Goal: Information Seeking & Learning: Understand process/instructions

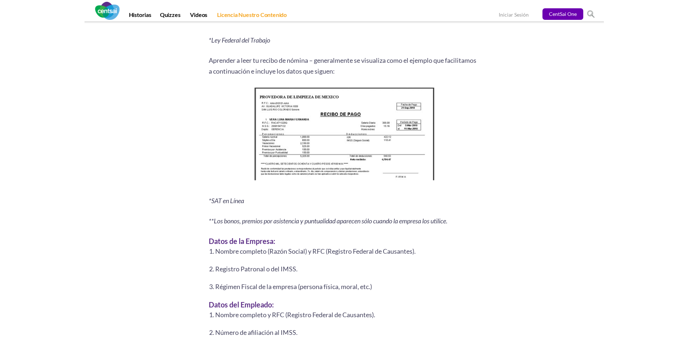
scroll to position [903, 0]
drag, startPoint x: 285, startPoint y: 191, endPoint x: 462, endPoint y: 148, distance: 182.7
click at [462, 148] on p at bounding box center [344, 136] width 271 height 101
click at [320, 160] on img at bounding box center [343, 136] width 185 height 101
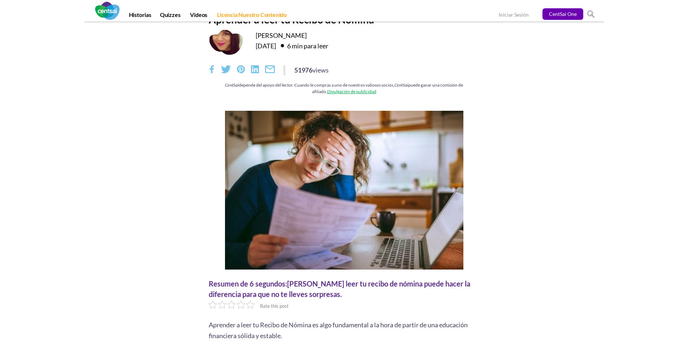
scroll to position [0, 0]
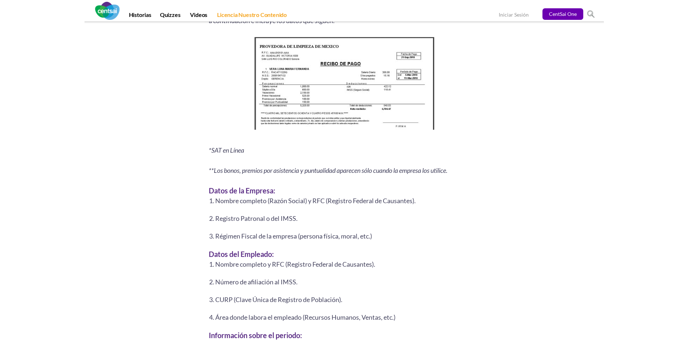
scroll to position [939, 0]
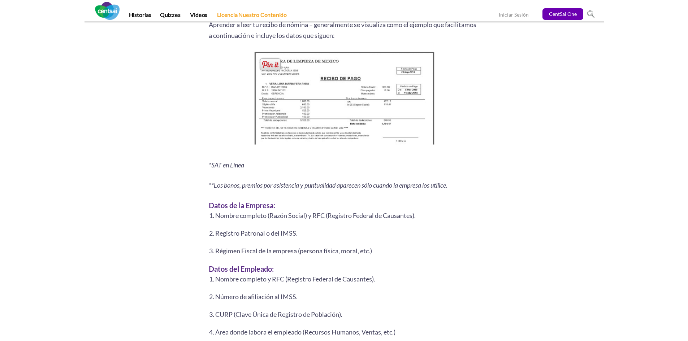
click at [327, 122] on img at bounding box center [343, 100] width 185 height 101
click at [272, 62] on span at bounding box center [269, 64] width 23 height 15
click at [268, 61] on span at bounding box center [269, 64] width 23 height 15
click at [583, 135] on section "Resumen de 6 segundos: [PERSON_NAME] leer tu recibo de nómina puede hacer la di…" at bounding box center [344, 202] width 688 height 2015
click at [560, 98] on section "Resumen de 6 segundos: [PERSON_NAME] leer tu recibo de nómina puede hacer la di…" at bounding box center [344, 202] width 688 height 2015
